Goal: Task Accomplishment & Management: Use online tool/utility

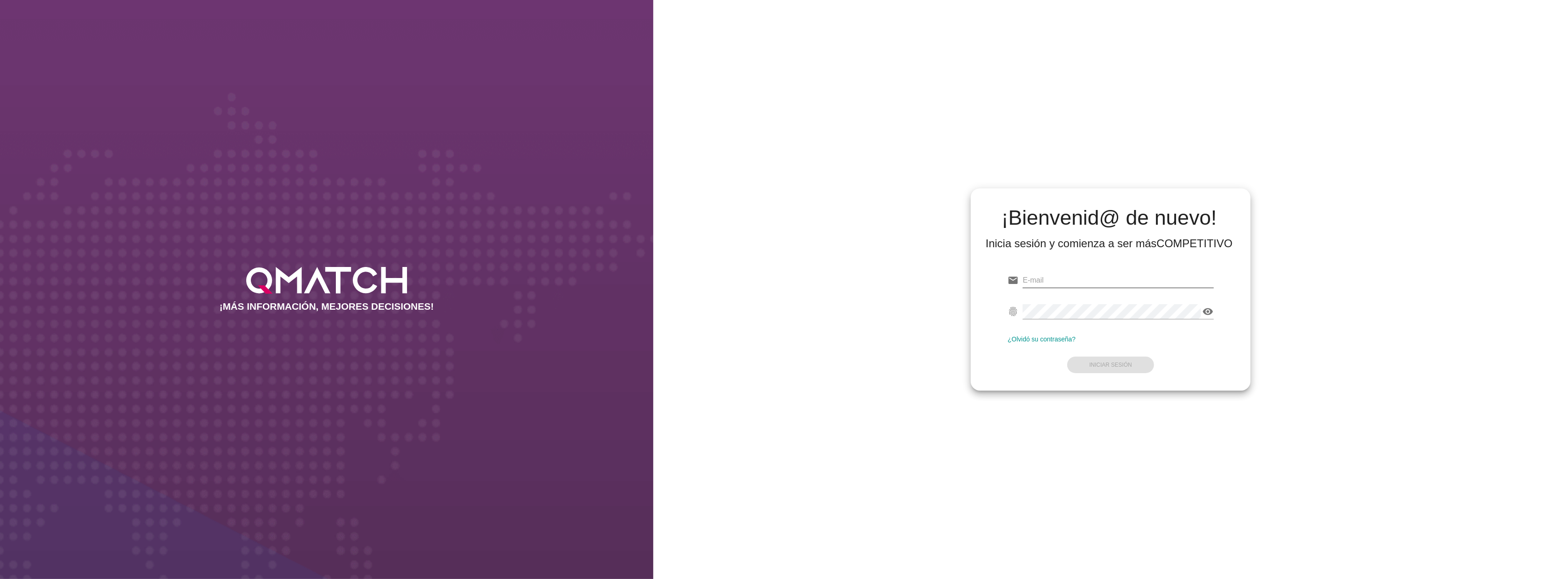
click at [1043, 278] on input "email" at bounding box center [1118, 280] width 191 height 15
type input "[EMAIL_ADDRESS][DOMAIN_NAME]"
click at [1099, 365] on strong "Iniciar Sesión" at bounding box center [1111, 365] width 43 height 7
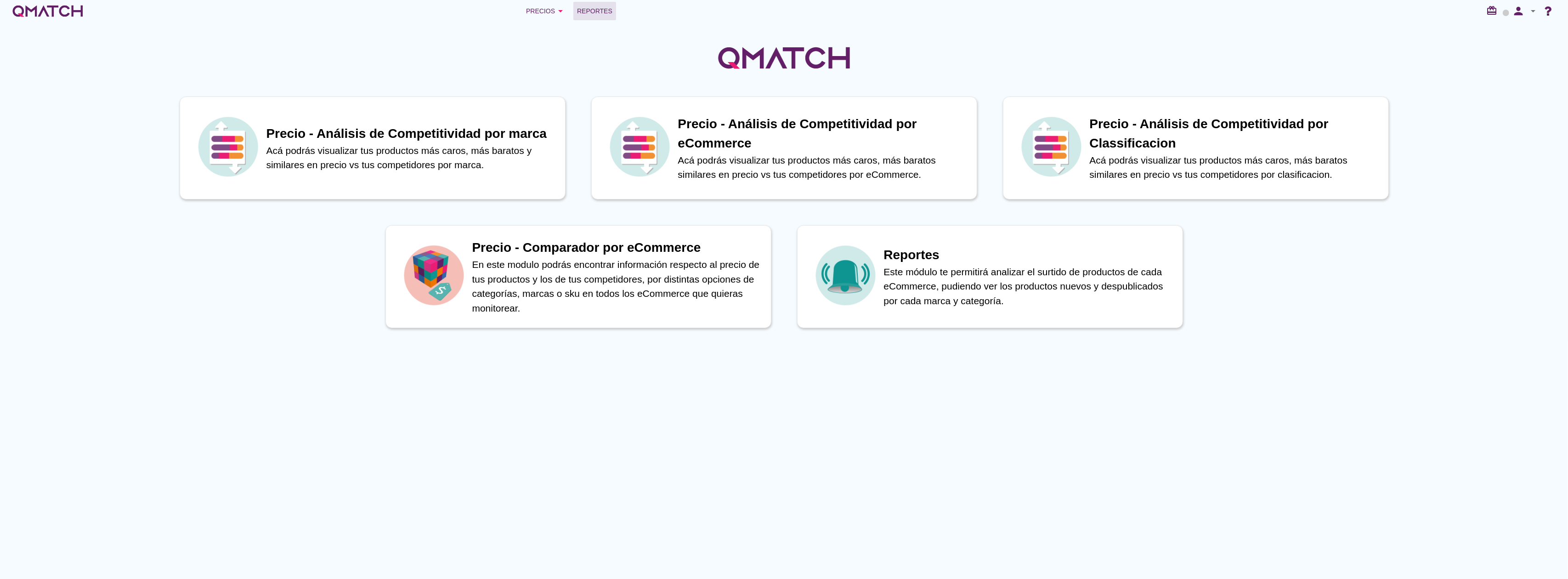
click at [597, 14] on span "Reportes" at bounding box center [595, 11] width 35 height 11
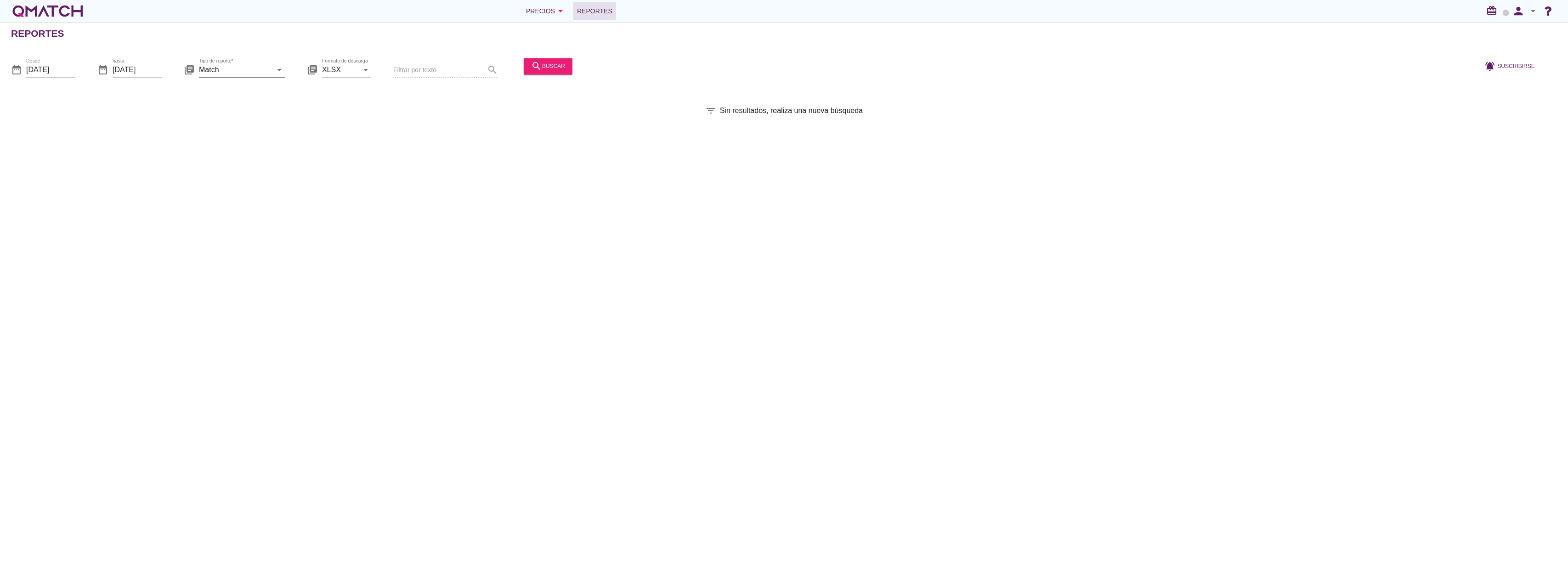
click at [242, 65] on input "Match" at bounding box center [236, 70] width 73 height 15
click at [217, 166] on div "Match con historicos" at bounding box center [254, 158] width 97 height 22
type input "Match con historicos"
click at [526, 74] on button "search buscar" at bounding box center [548, 66] width 49 height 16
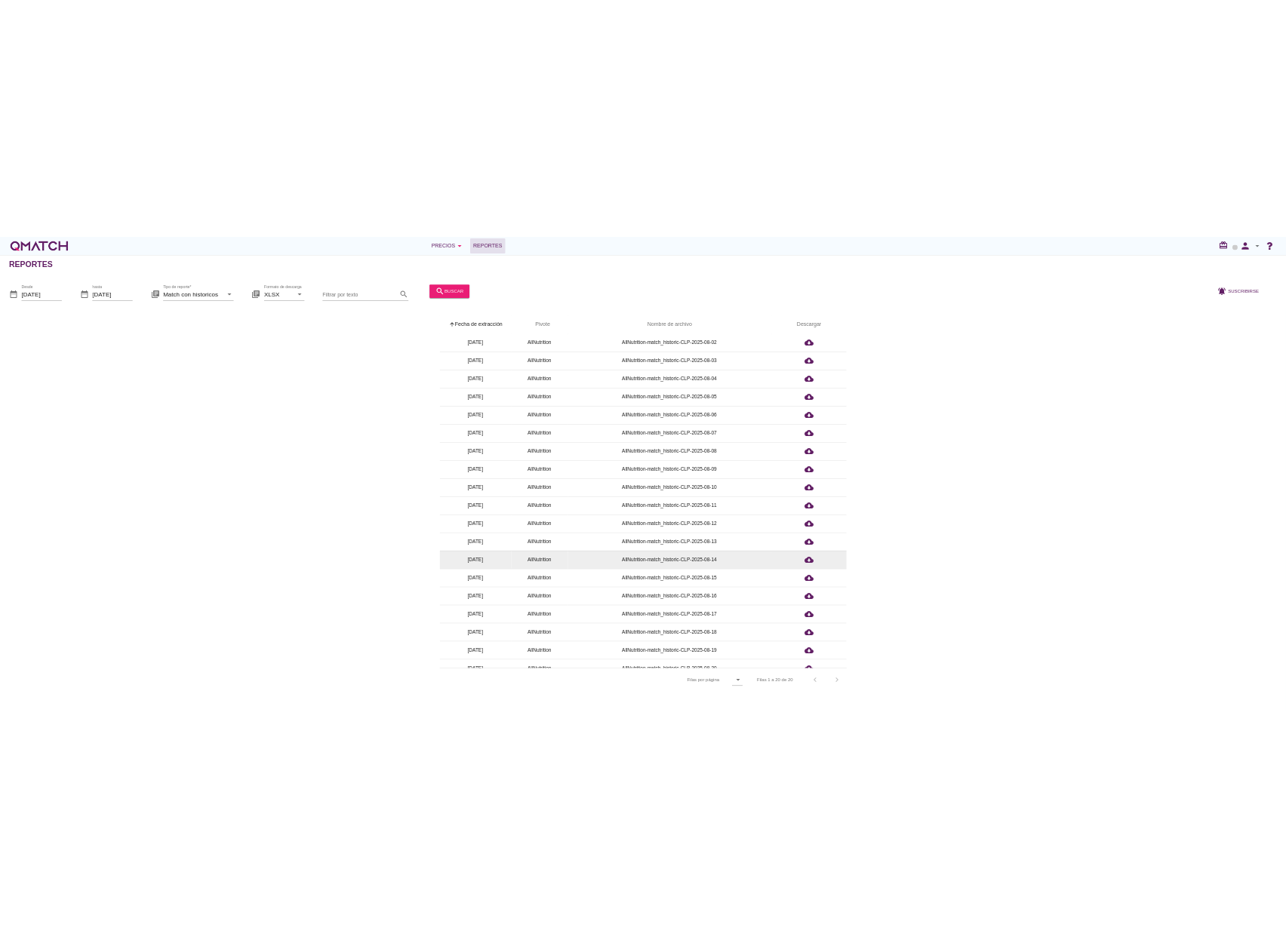
scroll to position [57, 0]
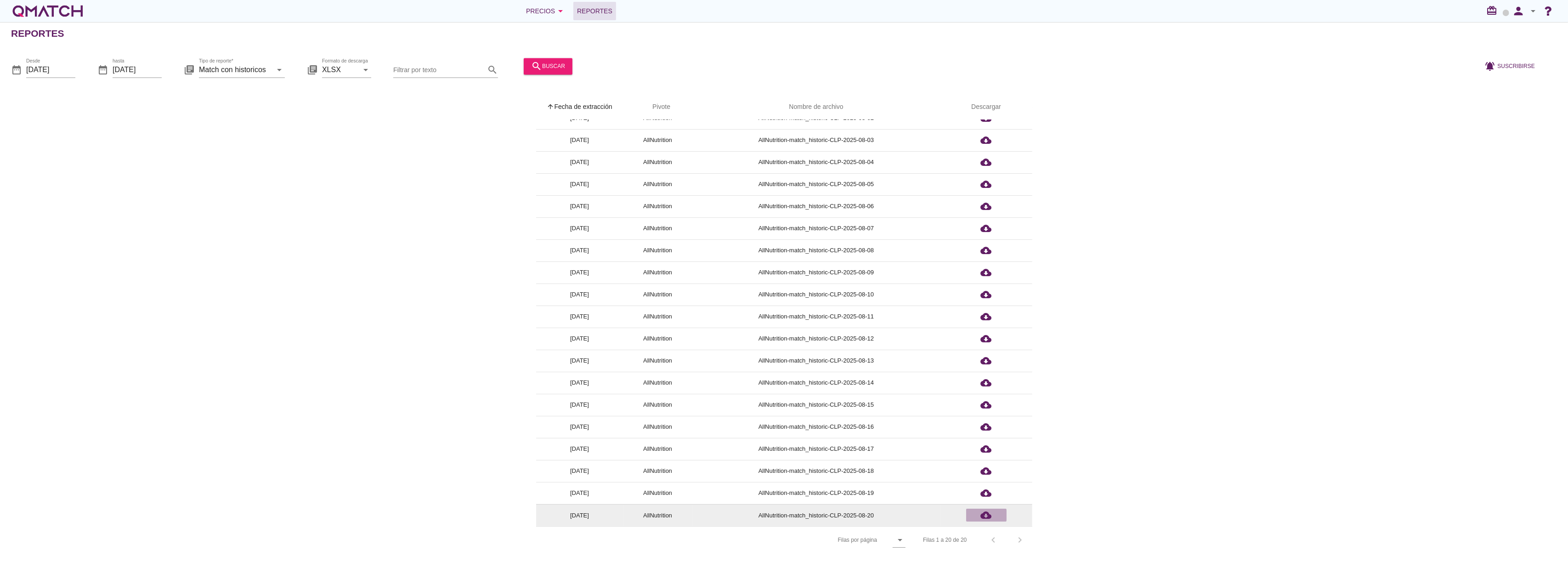
click at [986, 511] on icon "cloud_download" at bounding box center [986, 515] width 11 height 11
